Goal: Find specific page/section: Find specific page/section

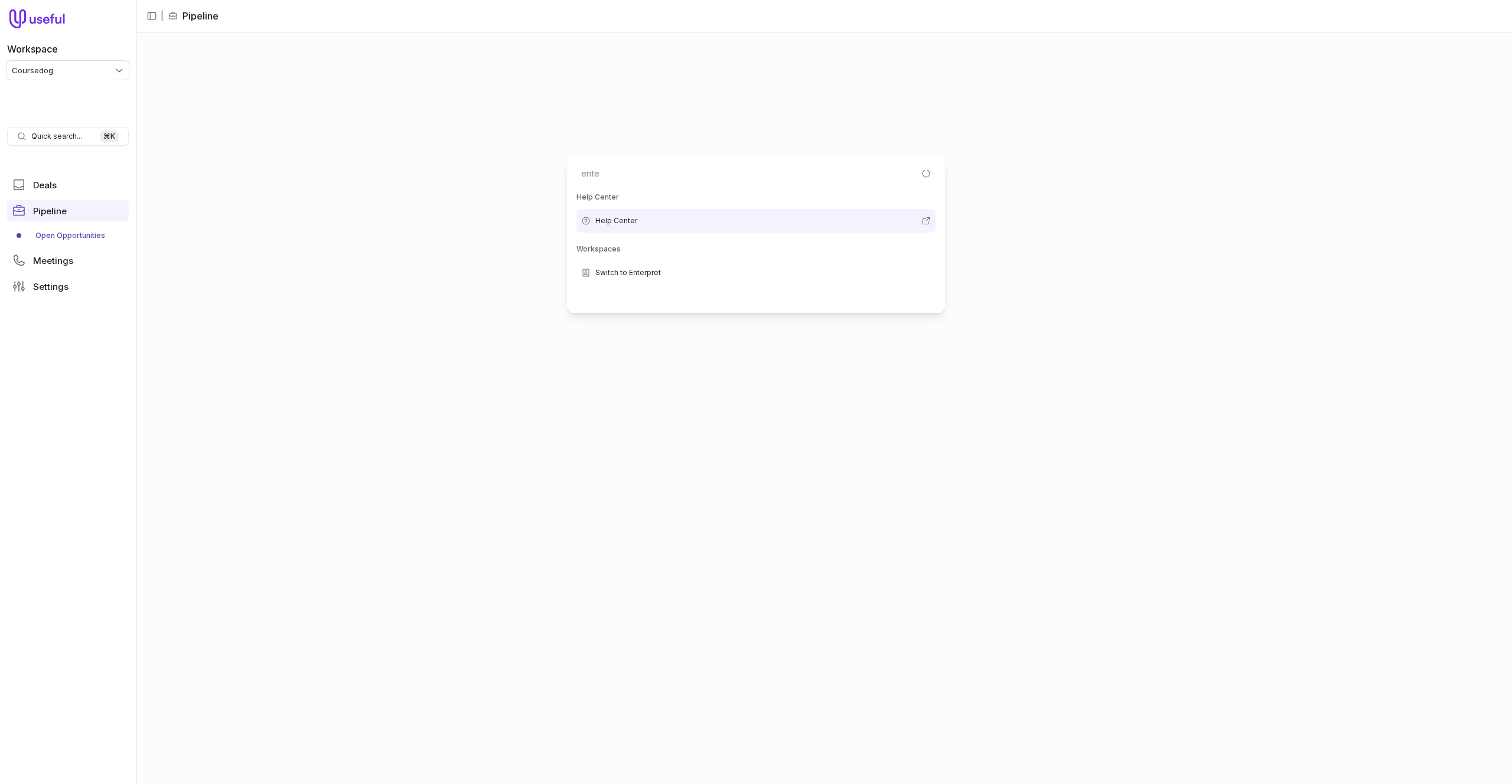
type input "enter"
